Goal: Check status: Check status

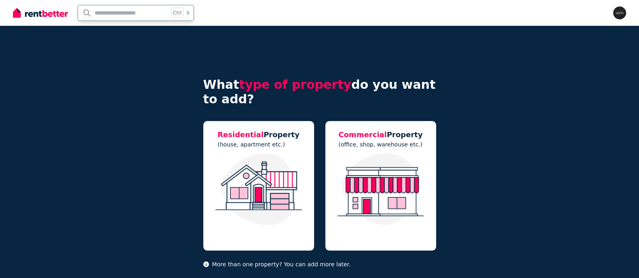
click at [100, 15] on input "text" at bounding box center [123, 12] width 91 height 15
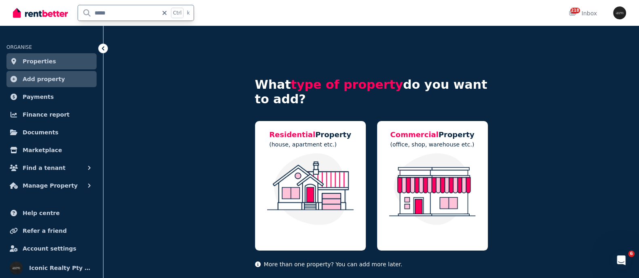
type input "******"
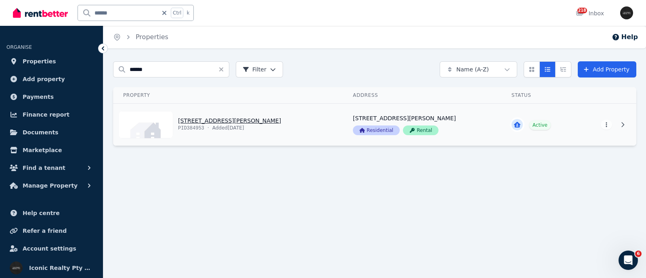
drag, startPoint x: 225, startPoint y: 120, endPoint x: 226, endPoint y: 116, distance: 4.5
click at [226, 121] on link "View property details" at bounding box center [229, 125] width 230 height 42
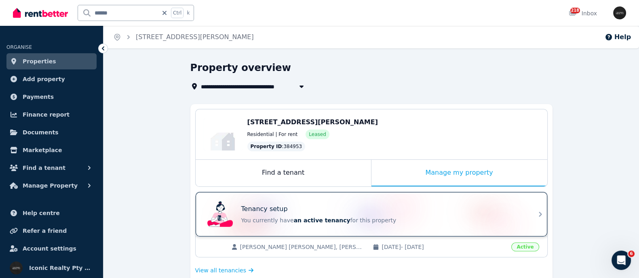
click at [271, 209] on p "Tenancy setup" at bounding box center [264, 209] width 46 height 10
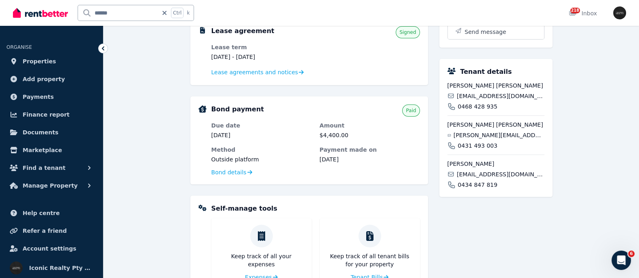
scroll to position [202, 0]
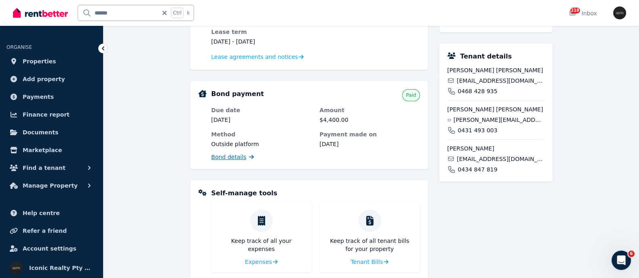
click at [219, 154] on span "Bond details" at bounding box center [228, 157] width 35 height 8
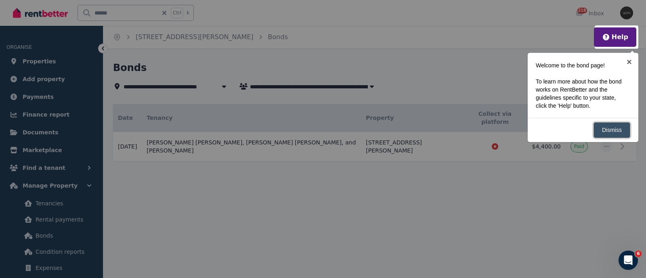
click at [606, 127] on link "Dismiss" at bounding box center [612, 130] width 37 height 16
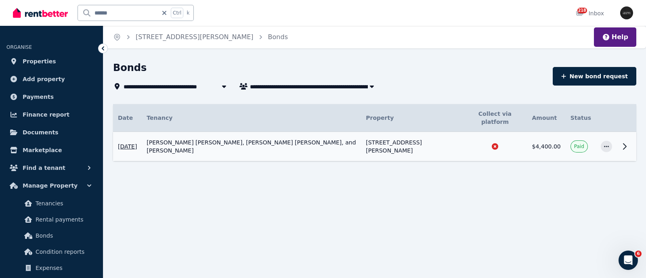
click at [208, 140] on td "William Thomas Fenwick Brett, Duncan Samuel Ibbotson, and Alexander Webster" at bounding box center [251, 146] width 219 height 29
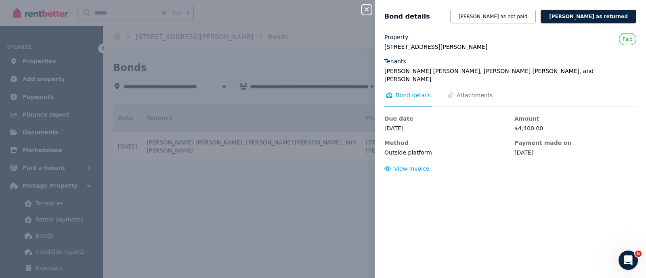
click at [206, 133] on div "Close panel Bond details Mark bond as not paid Mark bond as returned Property 1…" at bounding box center [323, 139] width 646 height 278
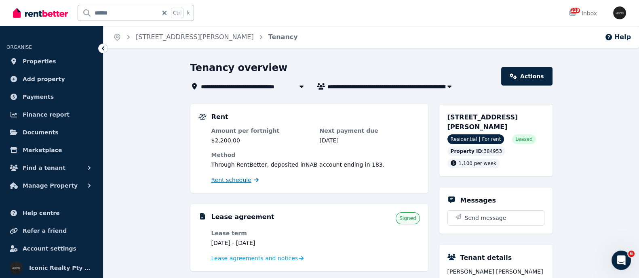
click at [232, 182] on span "Rent schedule" at bounding box center [231, 180] width 40 height 8
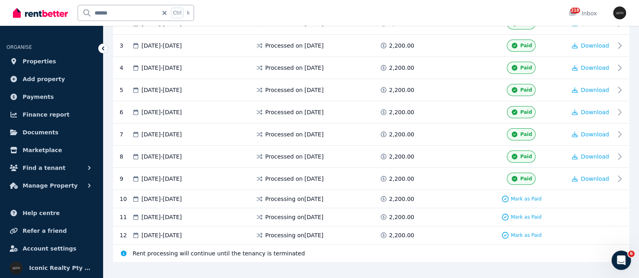
scroll to position [232, 0]
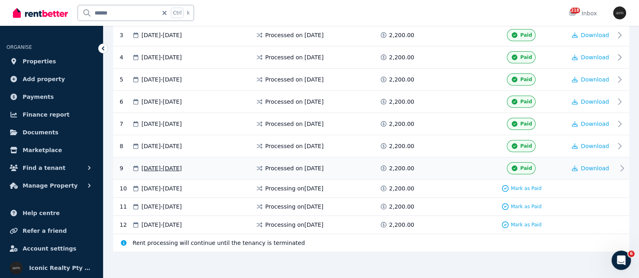
click at [174, 167] on span "19 Aug 2025 - 01 Sep 2025" at bounding box center [161, 168] width 40 height 8
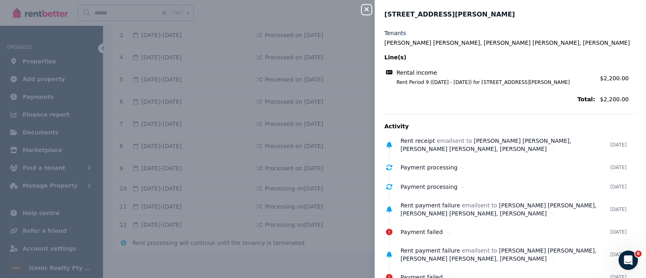
click at [249, 211] on div "Close panel 10/137 Bronte Rd, Bondi Junction -69 Tenants William Thomas Fenwick…" at bounding box center [323, 139] width 646 height 278
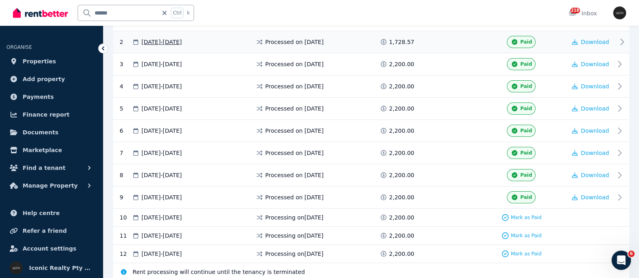
scroll to position [0, 0]
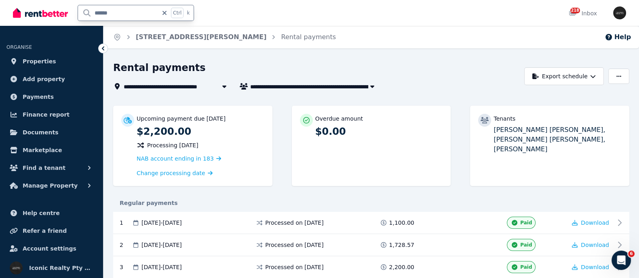
drag, startPoint x: 131, startPoint y: 11, endPoint x: 77, endPoint y: 11, distance: 53.7
click at [77, 11] on div "****** Ctrl k" at bounding box center [105, 13] width 185 height 26
type input "*********"
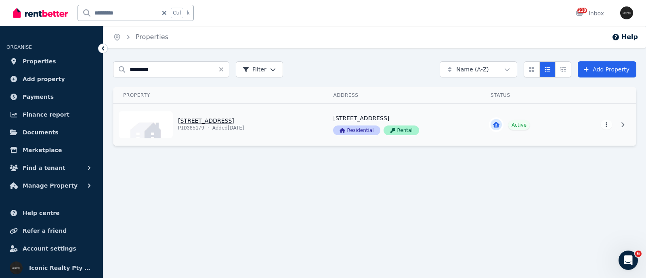
click at [210, 120] on link "View property details" at bounding box center [219, 125] width 210 height 42
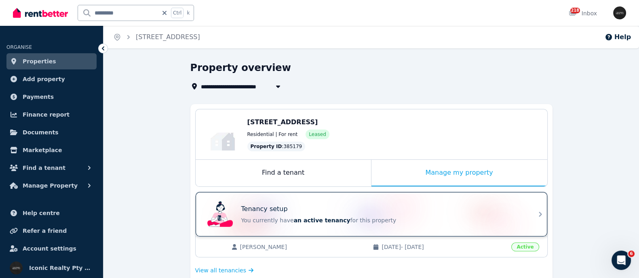
click at [281, 218] on p "You currently have an active tenancy for this property" at bounding box center [382, 221] width 283 height 8
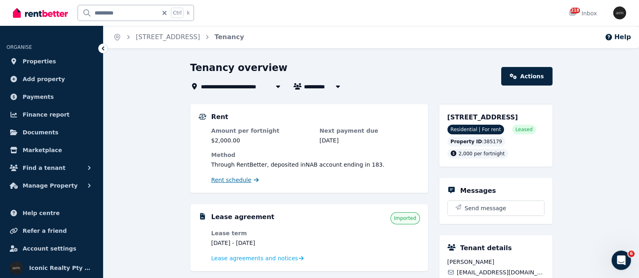
click at [239, 180] on span "Rent schedule" at bounding box center [231, 180] width 40 height 8
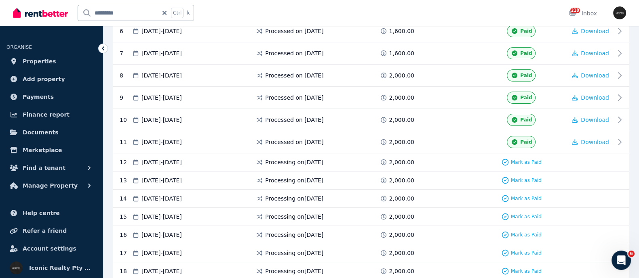
scroll to position [349, 0]
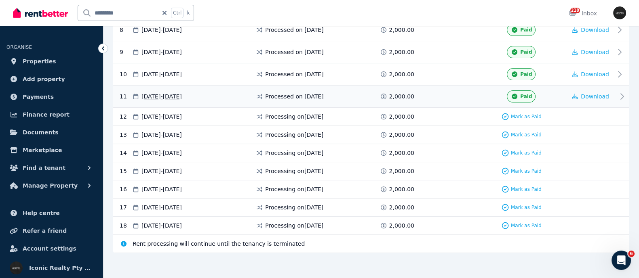
click at [182, 95] on span "22 Aug 2025 - 04 Sep 2025" at bounding box center [161, 97] width 40 height 8
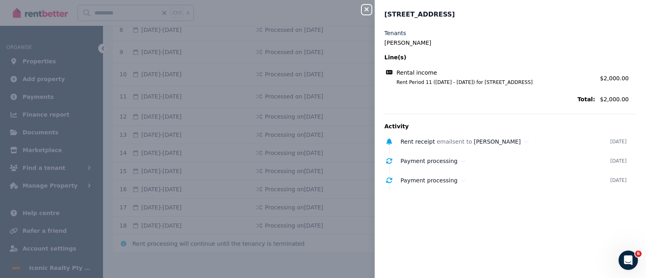
click at [366, 9] on icon "button" at bounding box center [367, 9] width 4 height 4
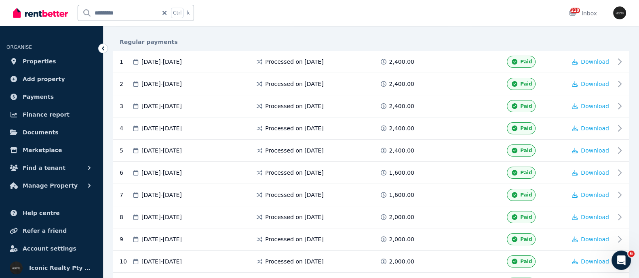
scroll to position [0, 0]
